Goal: Task Accomplishment & Management: Manage account settings

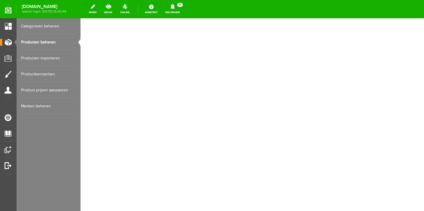
select select
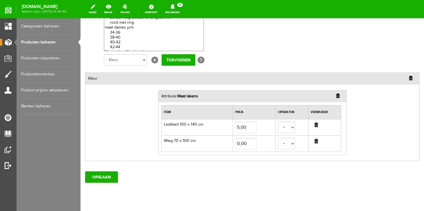
scroll to position [133, 0]
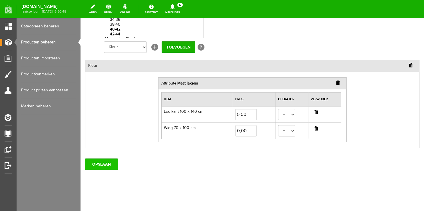
click at [104, 163] on input "OPSLAAN" at bounding box center [101, 163] width 33 height 11
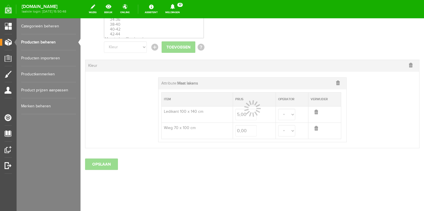
click at [34, 39] on link "Producten beheren" at bounding box center [48, 42] width 55 height 16
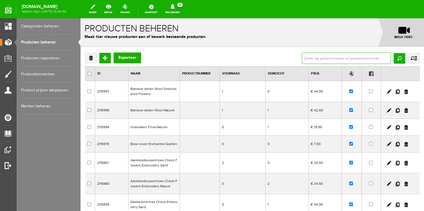
click at [308, 60] on input "text" at bounding box center [346, 58] width 89 height 11
type input "dekbed"
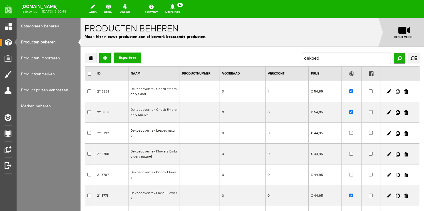
click at [396, 93] on link at bounding box center [398, 91] width 4 height 5
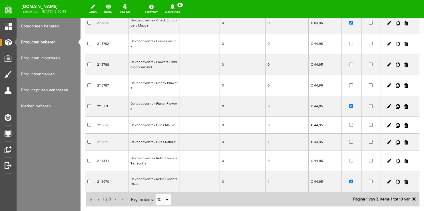
scroll to position [90, 0]
click at [396, 103] on link at bounding box center [398, 105] width 4 height 5
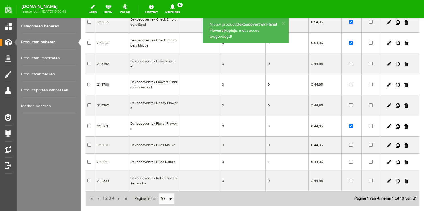
scroll to position [0, 0]
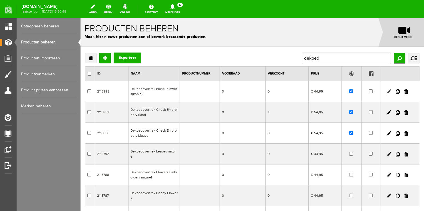
click at [387, 90] on link at bounding box center [389, 91] width 5 height 5
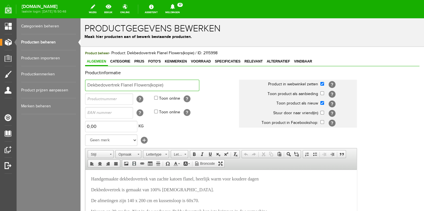
click at [123, 84] on input "Dekbedovertrek Flanel Flowers(kopie)" at bounding box center [142, 85] width 114 height 11
drag, startPoint x: 125, startPoint y: 84, endPoint x: 201, endPoint y: 85, distance: 76.3
click at [199, 85] on input "Dekbedovertrek Flanel Flowers(kopie)" at bounding box center [142, 85] width 114 height 11
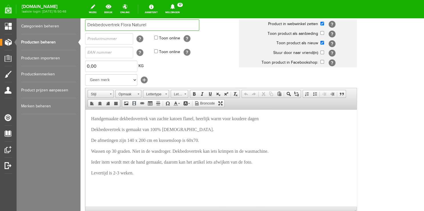
type input "Dekbedovertrek Flora Naturel"
drag, startPoint x: 192, startPoint y: 117, endPoint x: 203, endPoint y: 120, distance: 11.4
click at [203, 120] on span "Handgemaakte dekbedovertrek van zachte katoen flanel, heerlijk warm voor kouder…" at bounding box center [175, 118] width 168 height 5
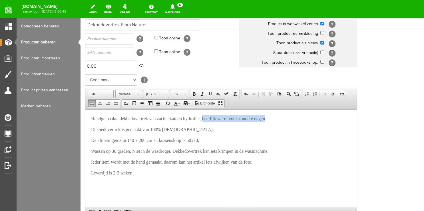
drag, startPoint x: 214, startPoint y: 119, endPoint x: 282, endPoint y: 117, distance: 68.6
click at [282, 117] on p "Handgemaakte dekbedovertrek van zachte katoen hydrofiel, heerlijk warm voor kou…" at bounding box center [221, 118] width 260 height 7
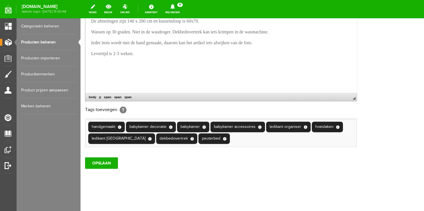
scroll to position [187, 0]
click at [97, 162] on input "OPSLAAN" at bounding box center [101, 162] width 33 height 11
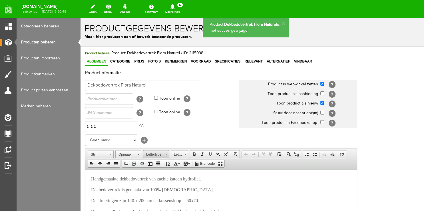
scroll to position [0, 0]
click at [153, 61] on span "Foto's" at bounding box center [155, 61] width 16 height 4
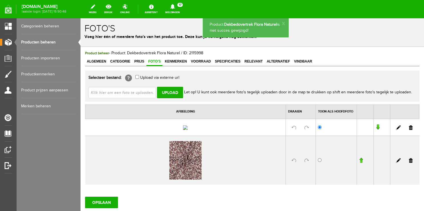
click at [409, 130] on link at bounding box center [411, 127] width 4 height 5
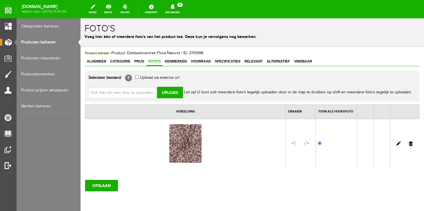
click at [409, 144] on link at bounding box center [411, 143] width 4 height 5
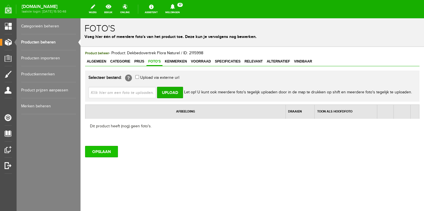
click at [107, 151] on input "OPSLAAN" at bounding box center [101, 151] width 33 height 11
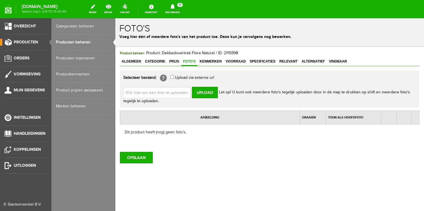
click at [65, 44] on link "Producten beheren" at bounding box center [83, 42] width 55 height 16
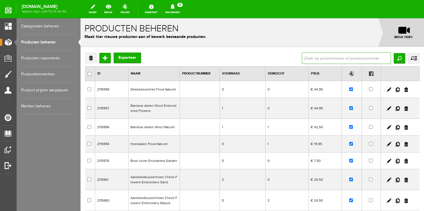
click at [312, 60] on input "text" at bounding box center [346, 58] width 89 height 11
type input "aankleed"
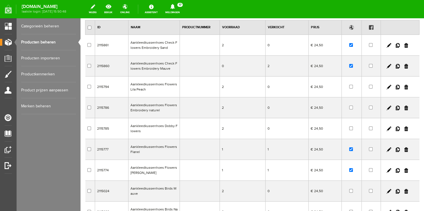
scroll to position [90, 0]
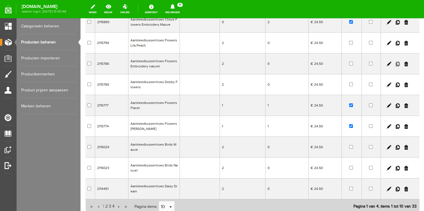
click at [396, 65] on link at bounding box center [398, 64] width 4 height 5
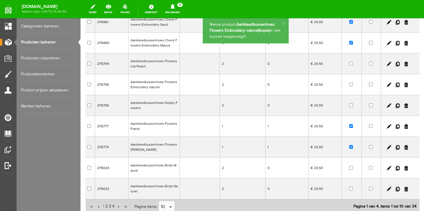
scroll to position [0, 0]
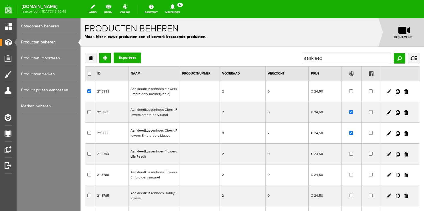
click at [387, 92] on link at bounding box center [389, 91] width 5 height 5
checkbox input "true"
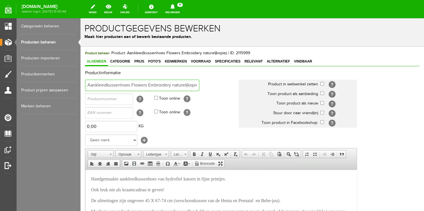
scroll to position [0, 3]
drag, startPoint x: 138, startPoint y: 85, endPoint x: 242, endPoint y: 90, distance: 104.1
click at [199, 90] on input "Aankleedkussenhoes Flowers Embroidery naturel(kopie)" at bounding box center [142, 85] width 114 height 11
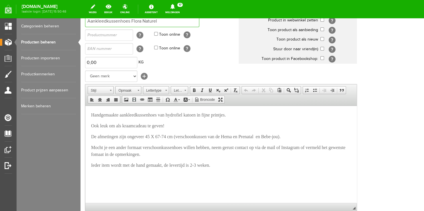
scroll to position [60, 0]
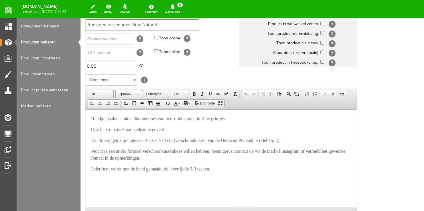
type input "Aankleedkussenhoes Flora Naturel"
click at [323, 24] on input "checkbox" at bounding box center [322, 24] width 4 height 4
checkbox input "true"
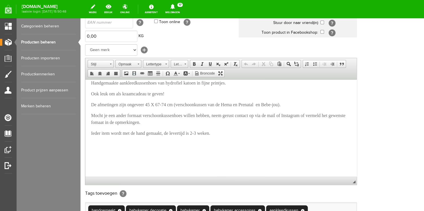
scroll to position [151, 0]
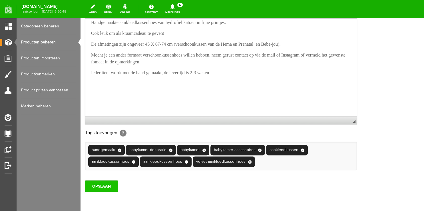
click at [94, 192] on input "OPSLAAN" at bounding box center [101, 185] width 33 height 11
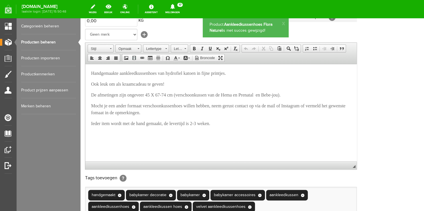
scroll to position [0, 0]
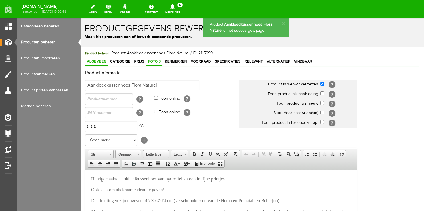
click at [153, 61] on span "Foto's" at bounding box center [155, 61] width 16 height 4
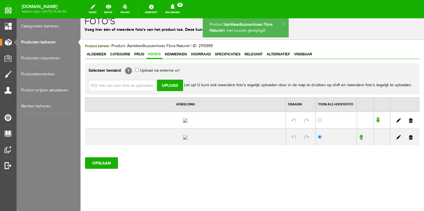
scroll to position [60, 0]
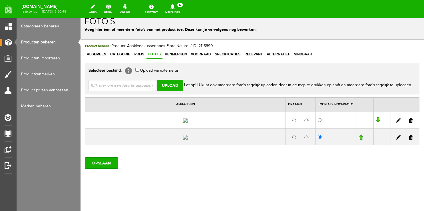
click at [409, 118] on link at bounding box center [411, 120] width 4 height 5
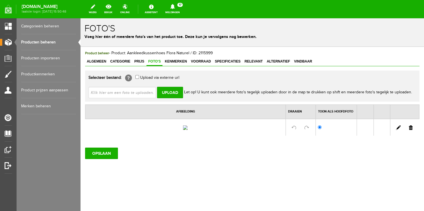
scroll to position [22, 0]
click at [409, 125] on link at bounding box center [411, 127] width 4 height 5
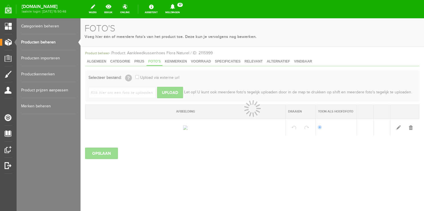
scroll to position [0, 0]
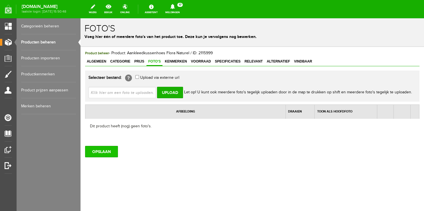
click at [107, 154] on input "OPSLAAN" at bounding box center [101, 151] width 33 height 11
click at [44, 43] on link "Producten beheren" at bounding box center [48, 42] width 55 height 16
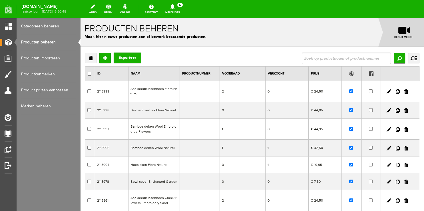
drag, startPoint x: 43, startPoint y: 44, endPoint x: 163, endPoint y: 47, distance: 119.7
click at [43, 43] on link "Producten beheren" at bounding box center [48, 42] width 55 height 16
click at [329, 57] on input "text" at bounding box center [346, 58] width 89 height 11
type input "xxl"
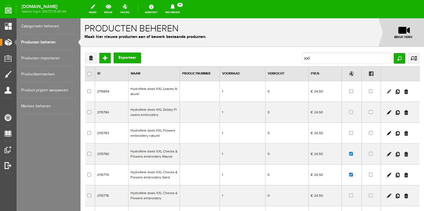
click at [387, 91] on link at bounding box center [389, 91] width 5 height 5
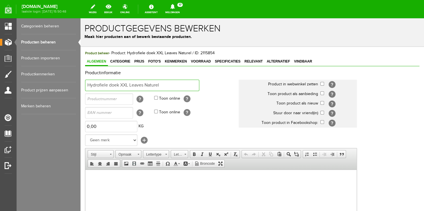
drag, startPoint x: 131, startPoint y: 83, endPoint x: 143, endPoint y: 86, distance: 13.2
click at [144, 86] on input "Hydrofiele doek XXL Leaves Naturel" at bounding box center [142, 85] width 114 height 11
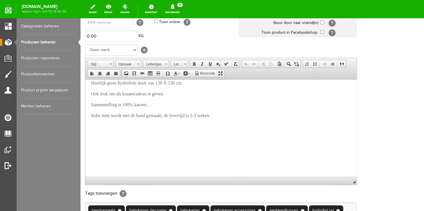
scroll to position [187, 0]
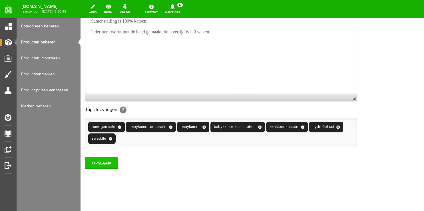
type input "Hydrofiele doek XXL Flora Naturel"
click at [107, 163] on input "OPSLAAN" at bounding box center [101, 162] width 33 height 11
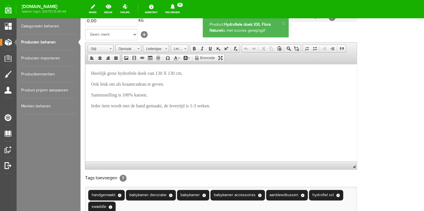
scroll to position [0, 0]
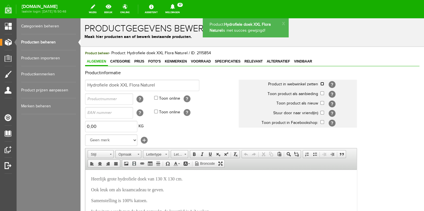
click at [322, 84] on input "checkbox" at bounding box center [322, 84] width 4 height 4
checkbox input "true"
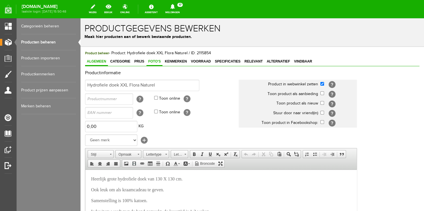
click at [149, 62] on span "Foto's" at bounding box center [155, 61] width 16 height 4
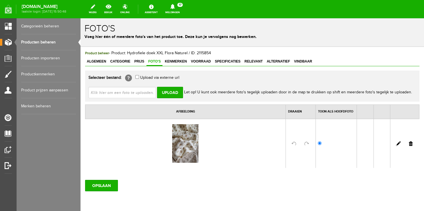
click at [409, 143] on link at bounding box center [411, 143] width 4 height 5
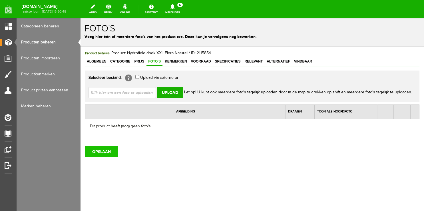
drag, startPoint x: 102, startPoint y: 153, endPoint x: 121, endPoint y: 26, distance: 128.4
click at [102, 153] on input "OPSLAAN" at bounding box center [101, 151] width 33 height 11
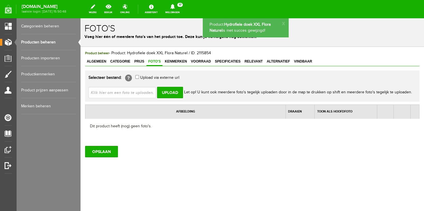
click at [45, 41] on link "Producten beheren" at bounding box center [48, 42] width 55 height 16
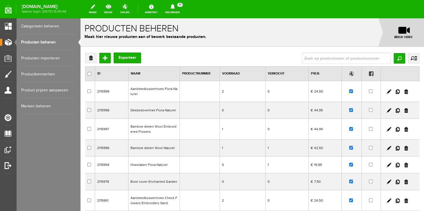
click at [34, 44] on link "Producten beheren" at bounding box center [48, 42] width 55 height 16
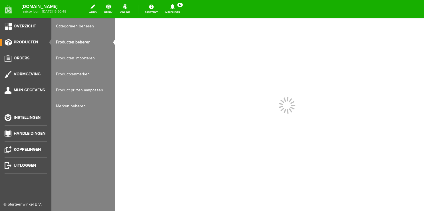
click at [79, 42] on link "Producten beheren" at bounding box center [83, 42] width 55 height 16
